Goal: Communication & Community: Answer question/provide support

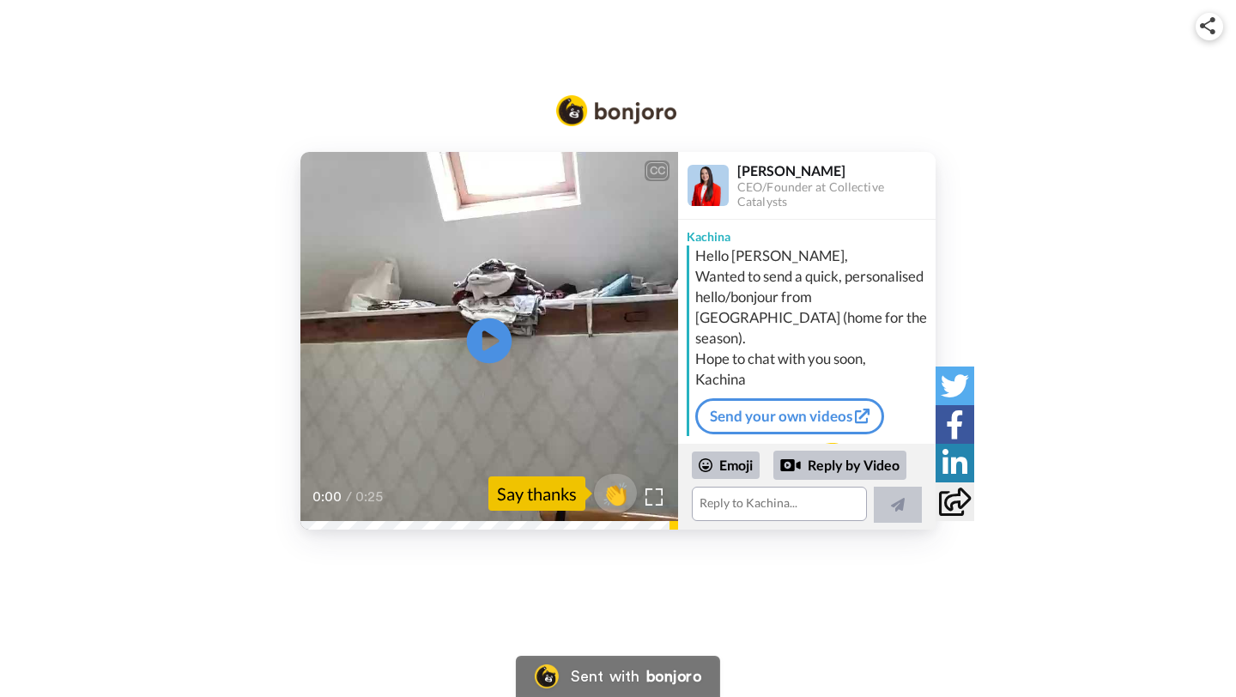
click at [482, 334] on icon "Play/Pause" at bounding box center [489, 341] width 45 height 82
click at [792, 501] on textarea at bounding box center [779, 504] width 175 height 34
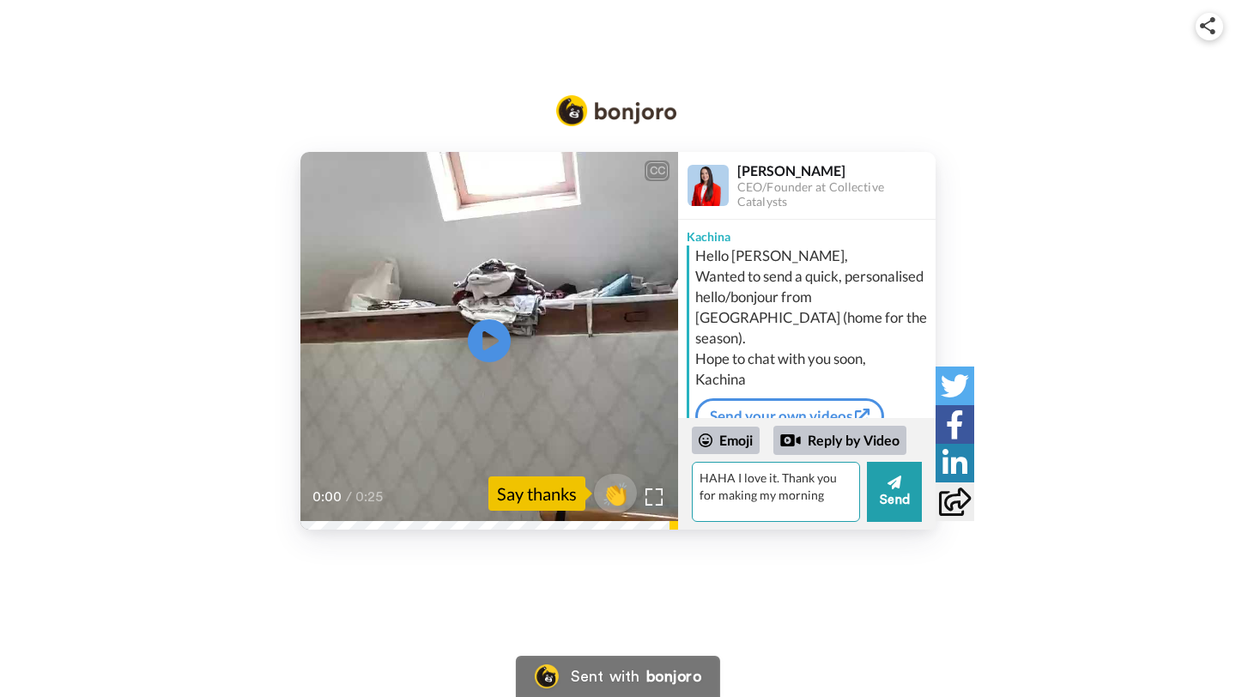
type textarea "HAHA I love it. Thank you for making my morning"
